Goal: Information Seeking & Learning: Learn about a topic

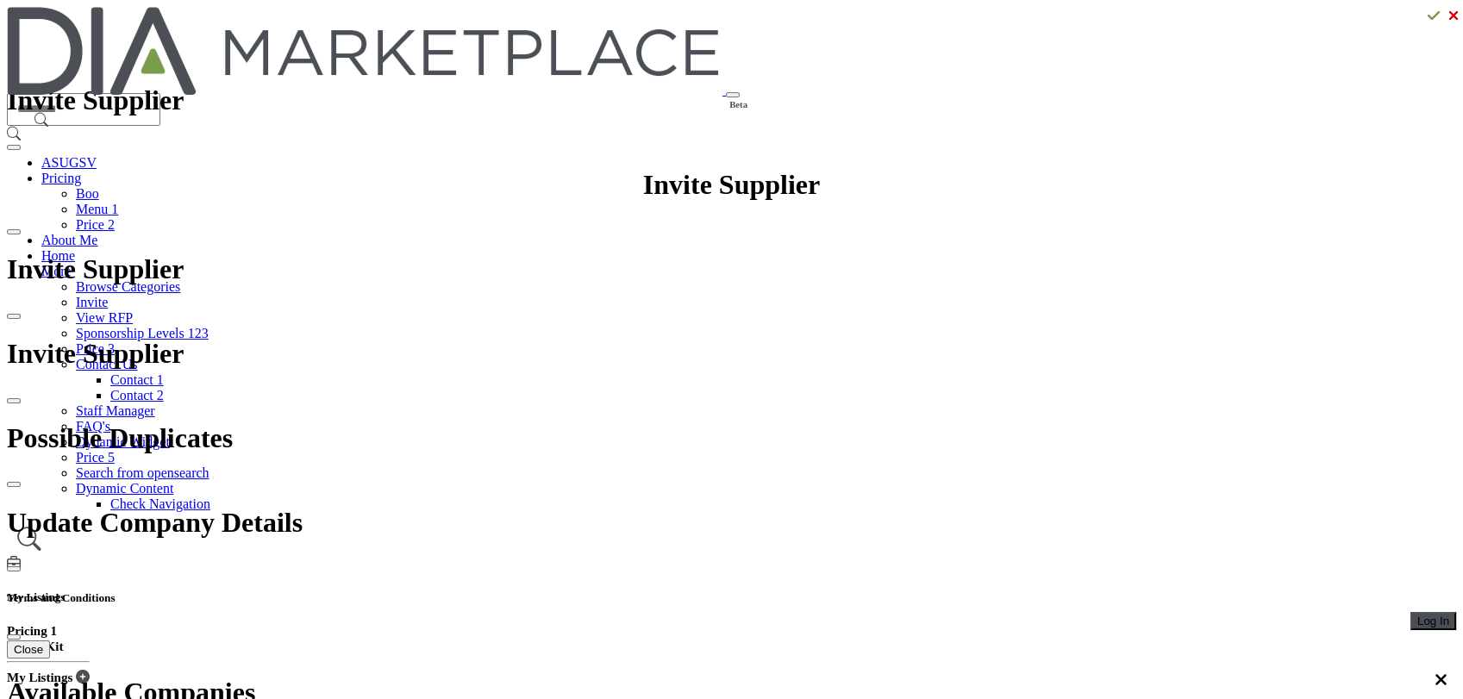
click at [1418, 615] on span "Log In" at bounding box center [1434, 621] width 32 height 13
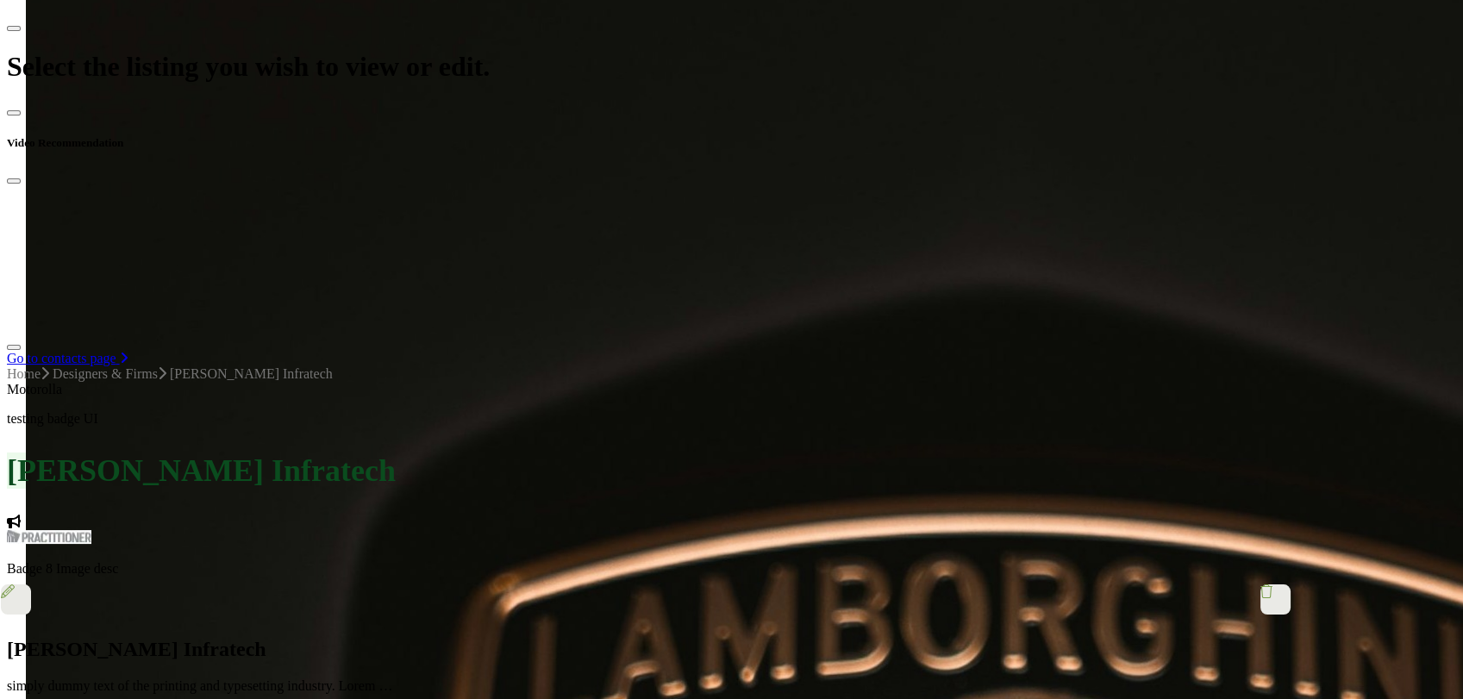
scroll to position [576, 0]
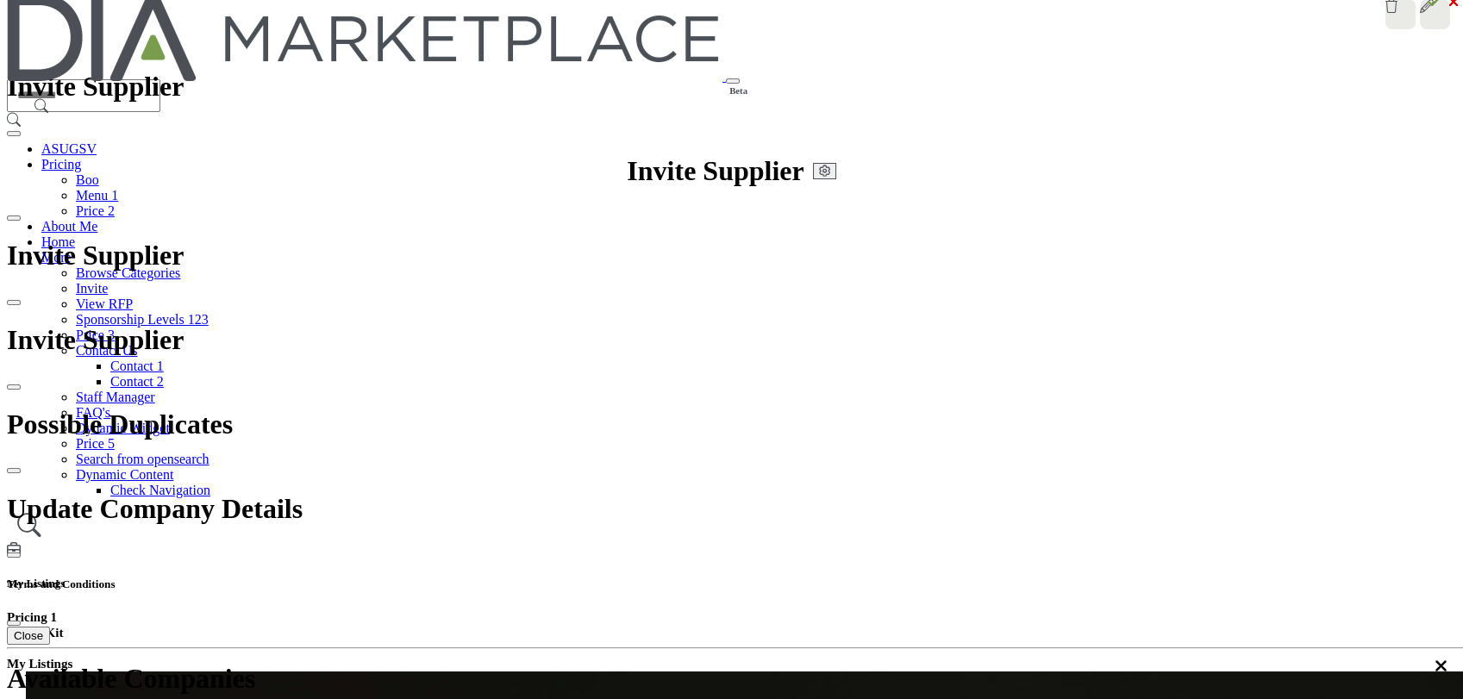
scroll to position [0, 0]
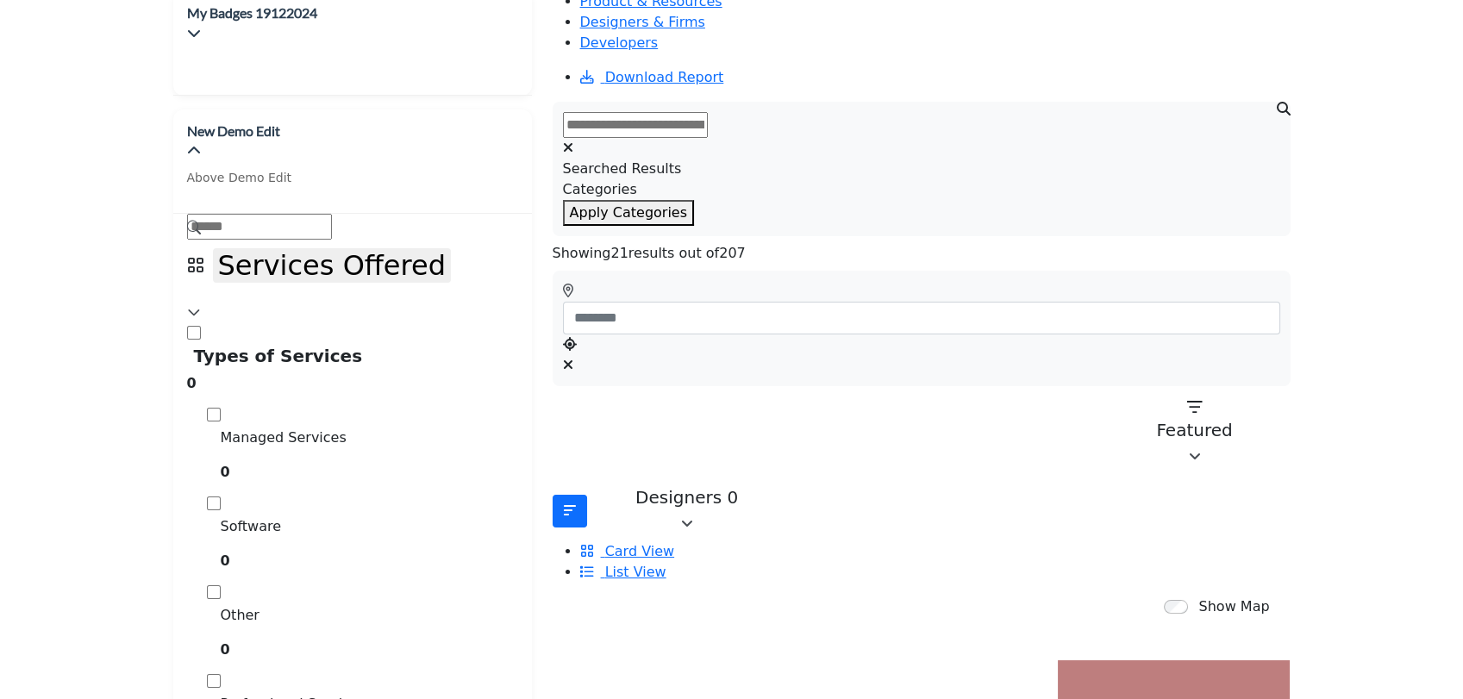
scroll to position [96, 0]
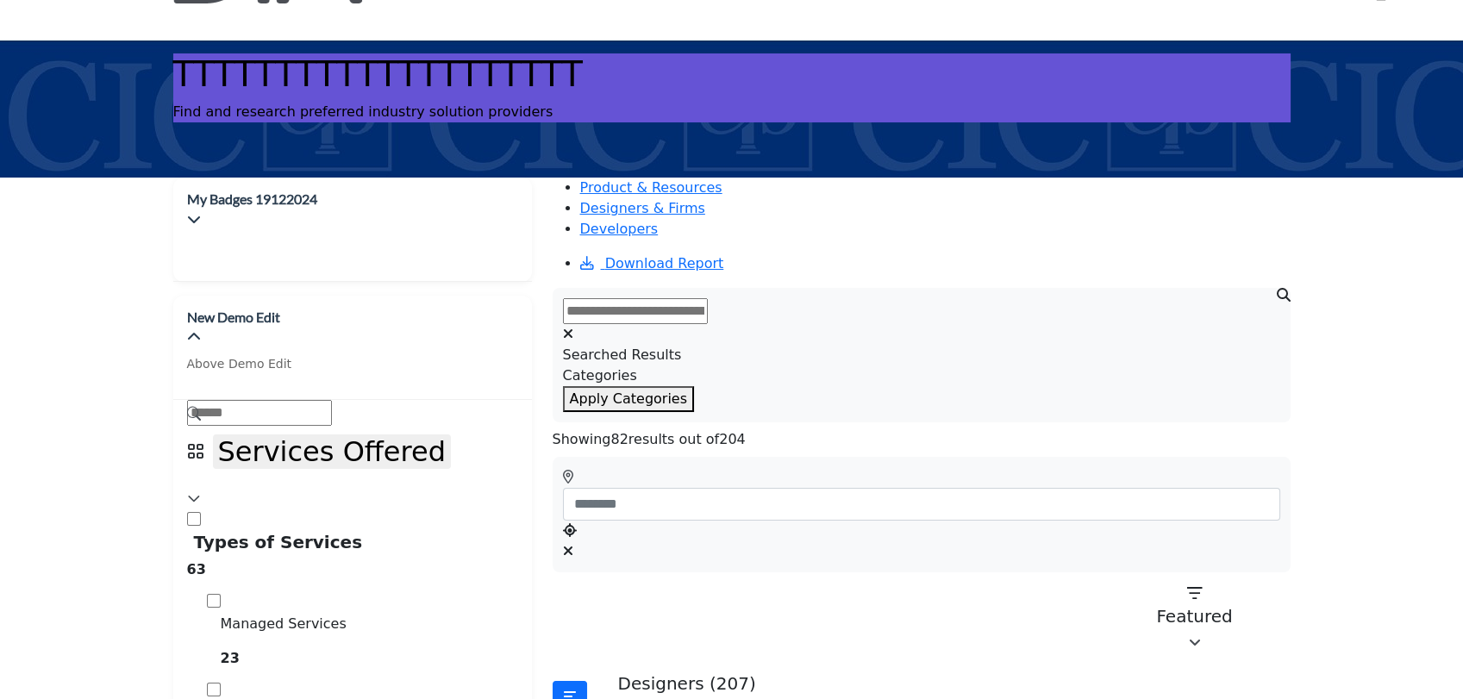
scroll to position [287, 0]
